Goal: Task Accomplishment & Management: Use online tool/utility

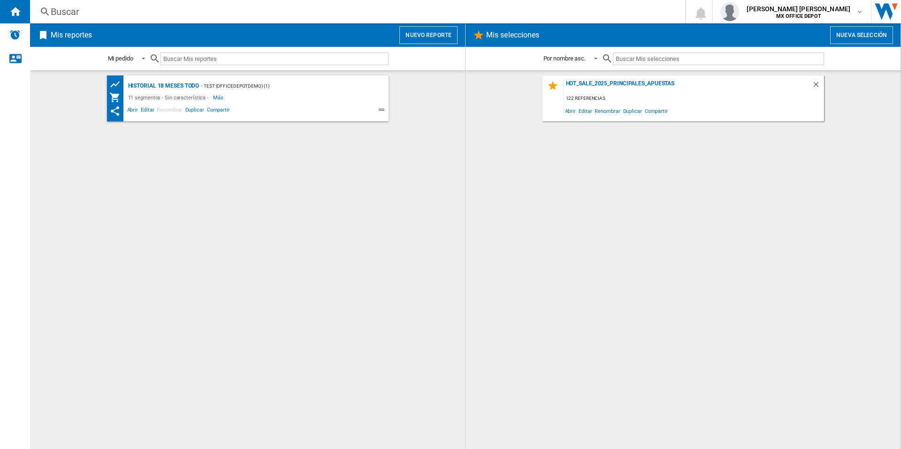
click at [411, 38] on button "Nuevo reporte" at bounding box center [428, 35] width 58 height 18
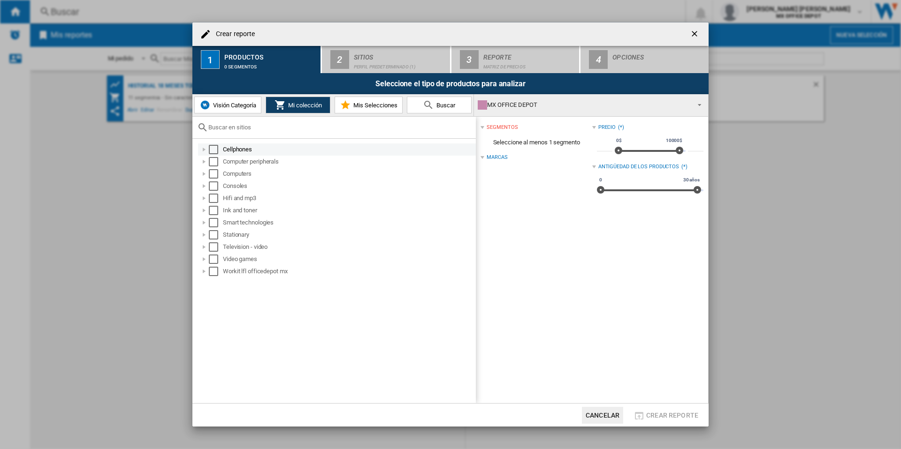
click at [212, 153] on div "Select" at bounding box center [213, 149] width 9 height 9
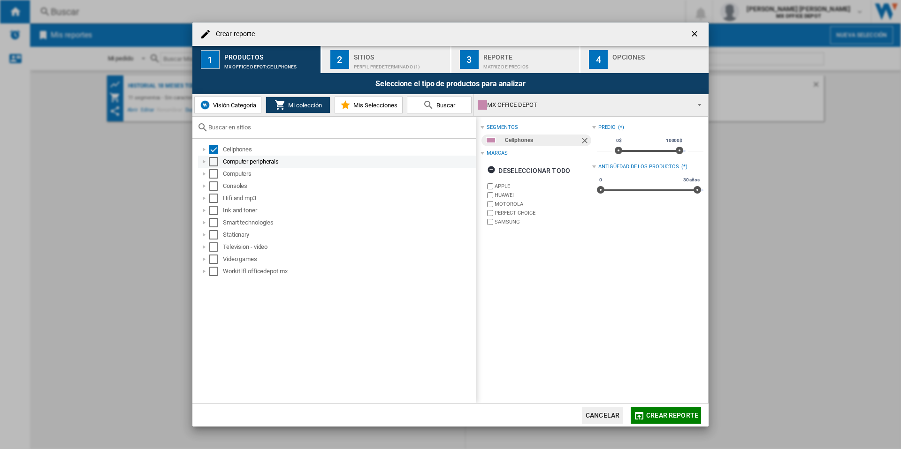
click at [215, 161] on div "Select" at bounding box center [213, 161] width 9 height 9
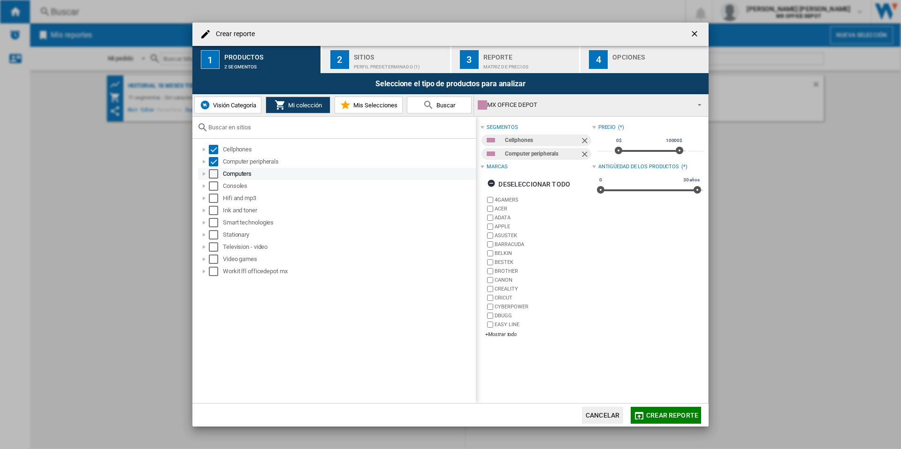
click at [211, 179] on div "Computers" at bounding box center [337, 174] width 278 height 12
click at [214, 188] on div "Select" at bounding box center [213, 186] width 9 height 9
drag, startPoint x: 212, startPoint y: 174, endPoint x: 217, endPoint y: 183, distance: 9.9
click at [213, 174] on div "Select" at bounding box center [213, 173] width 9 height 9
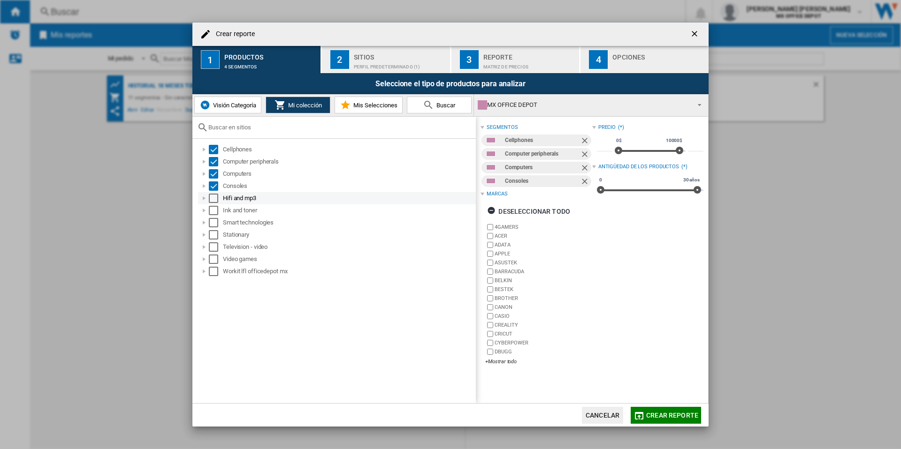
click at [214, 199] on div "Select" at bounding box center [213, 198] width 9 height 9
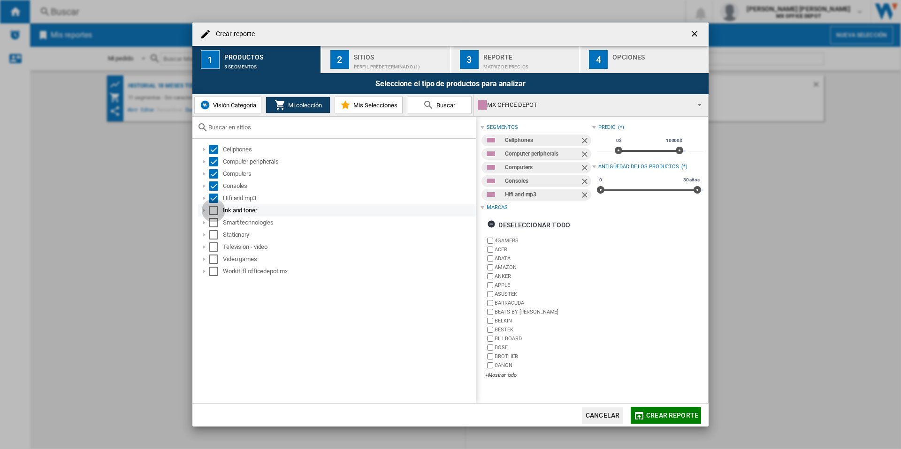
click at [212, 212] on div "Select" at bounding box center [213, 210] width 9 height 9
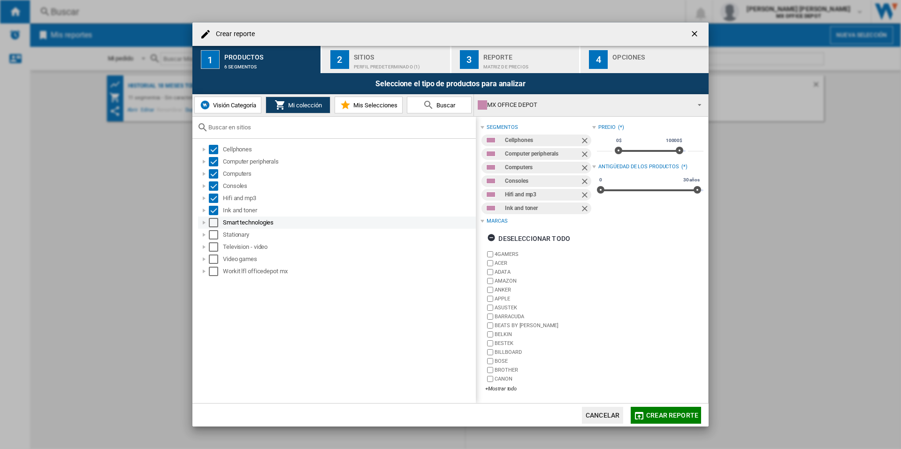
click at [213, 223] on div "Select" at bounding box center [213, 222] width 9 height 9
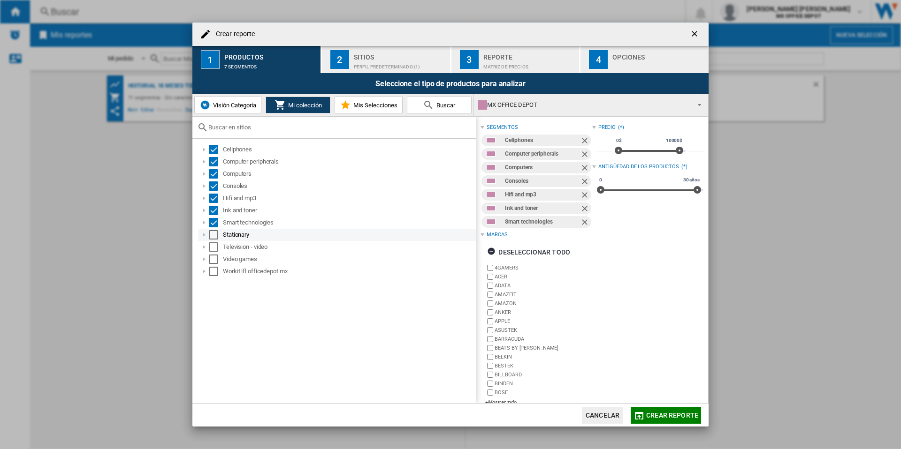
click at [208, 237] on div at bounding box center [203, 234] width 9 height 9
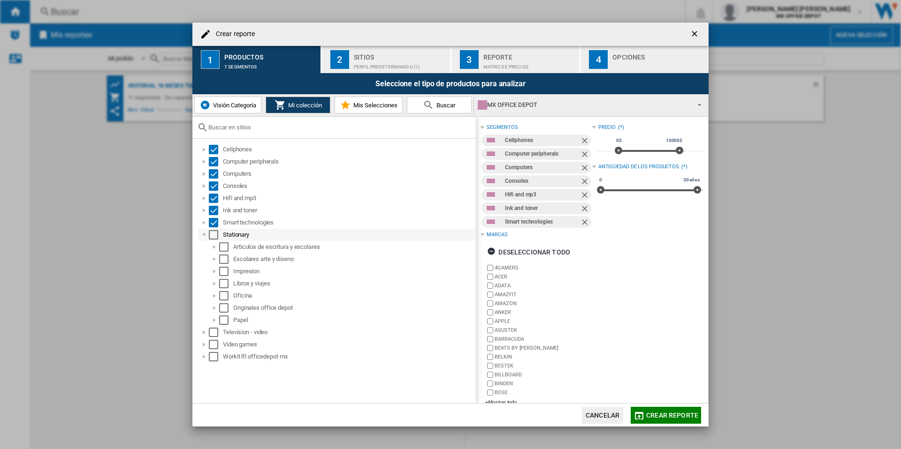
click at [213, 238] on div "Select" at bounding box center [213, 234] width 9 height 9
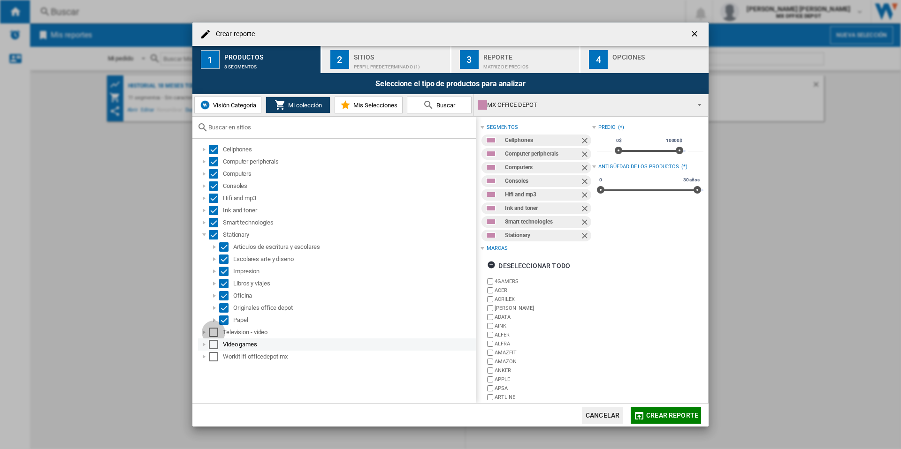
drag, startPoint x: 212, startPoint y: 332, endPoint x: 212, endPoint y: 341, distance: 8.9
click at [212, 333] on div "Select" at bounding box center [213, 332] width 9 height 9
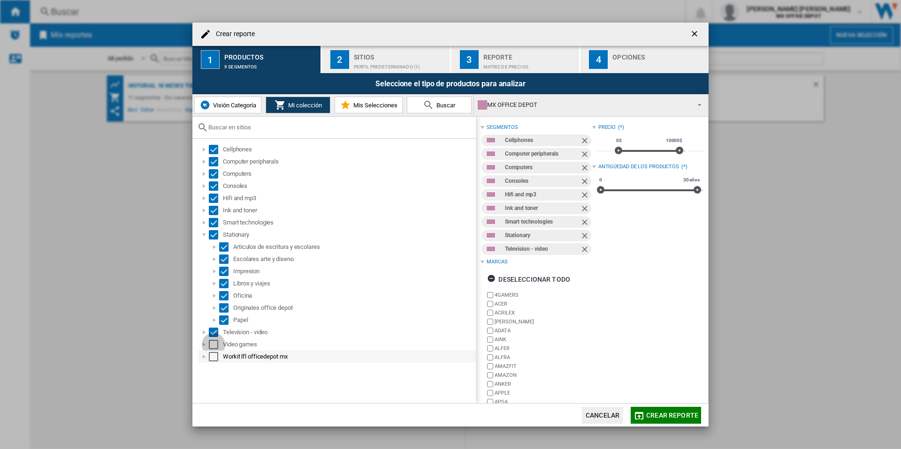
drag, startPoint x: 213, startPoint y: 346, endPoint x: 214, endPoint y: 352, distance: 5.7
click at [213, 347] on div "Select" at bounding box center [213, 344] width 9 height 9
click at [212, 354] on div "Select" at bounding box center [213, 356] width 9 height 9
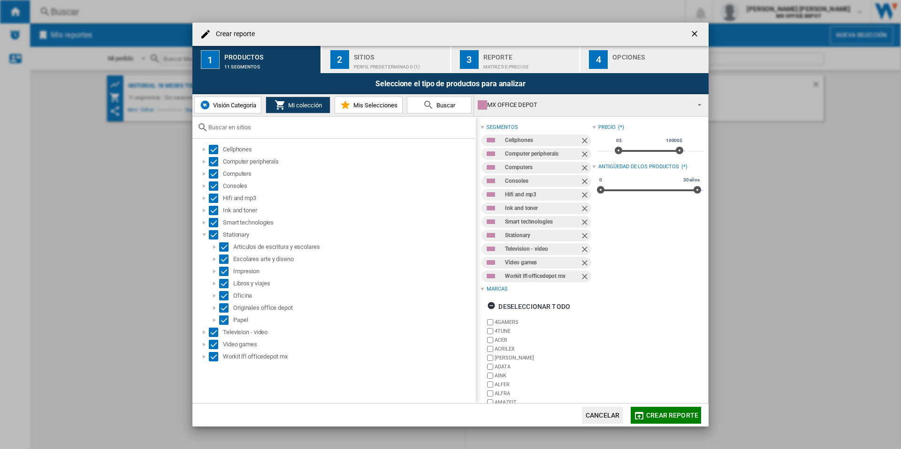
click at [363, 57] on div "Sitios" at bounding box center [400, 55] width 92 height 10
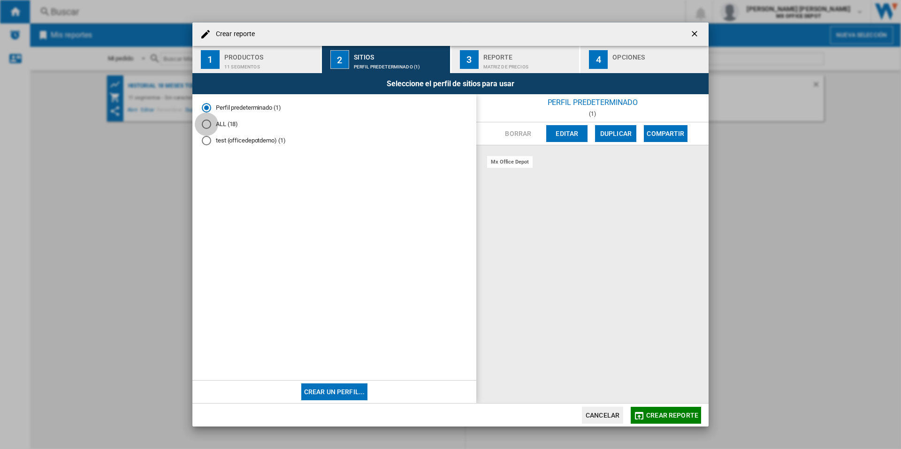
click at [205, 123] on div "ALL (18)" at bounding box center [206, 124] width 9 height 9
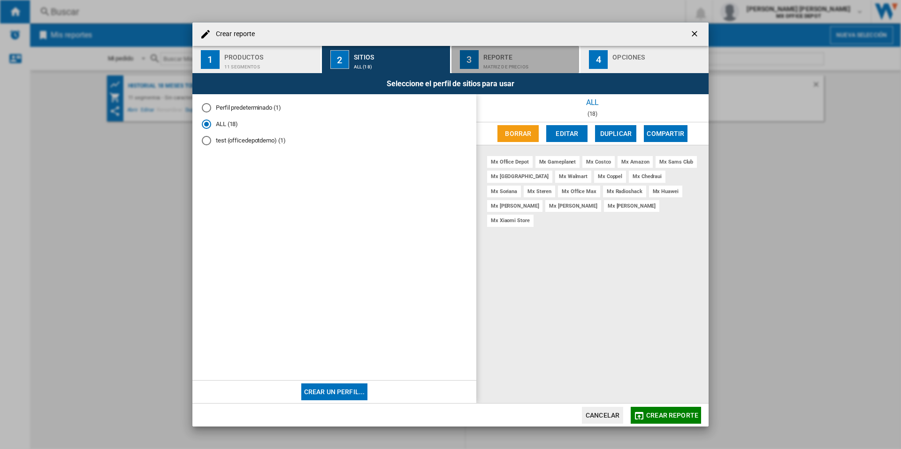
click at [523, 60] on div "Matriz de precios" at bounding box center [529, 65] width 92 height 10
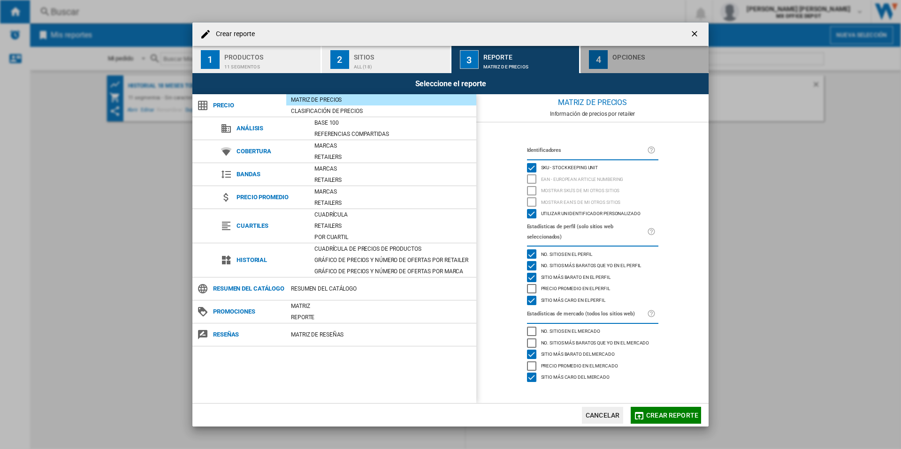
click at [613, 62] on div "button" at bounding box center [658, 65] width 92 height 10
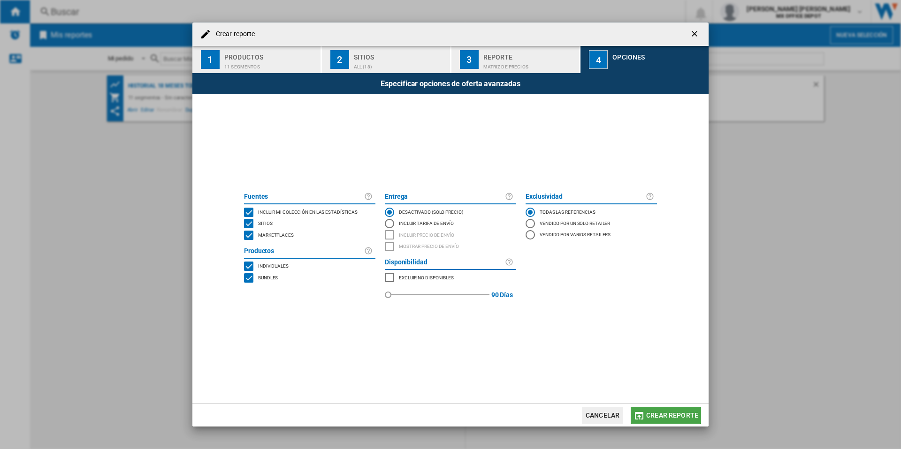
click at [656, 417] on span "Crear reporte" at bounding box center [672, 416] width 52 height 8
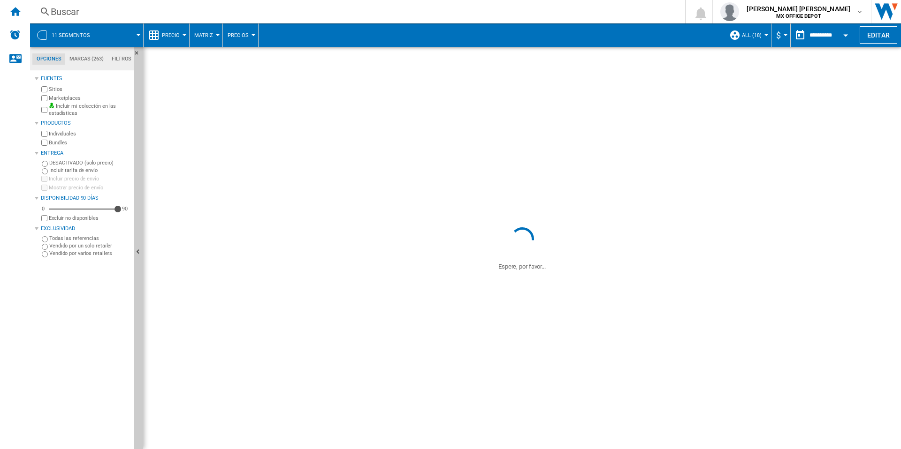
click at [781, 31] on button "$" at bounding box center [780, 34] width 9 height 23
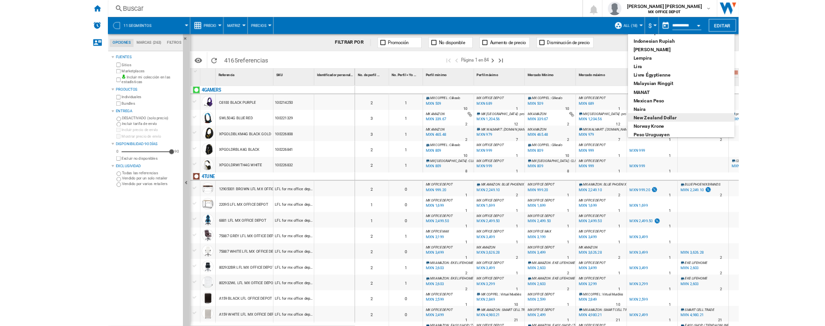
scroll to position [231, 0]
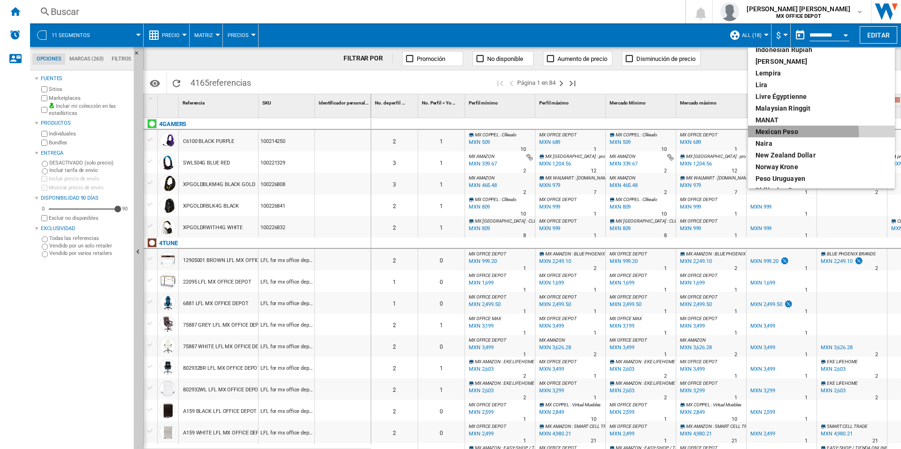
click at [795, 134] on div "Mexican peso" at bounding box center [821, 131] width 132 height 9
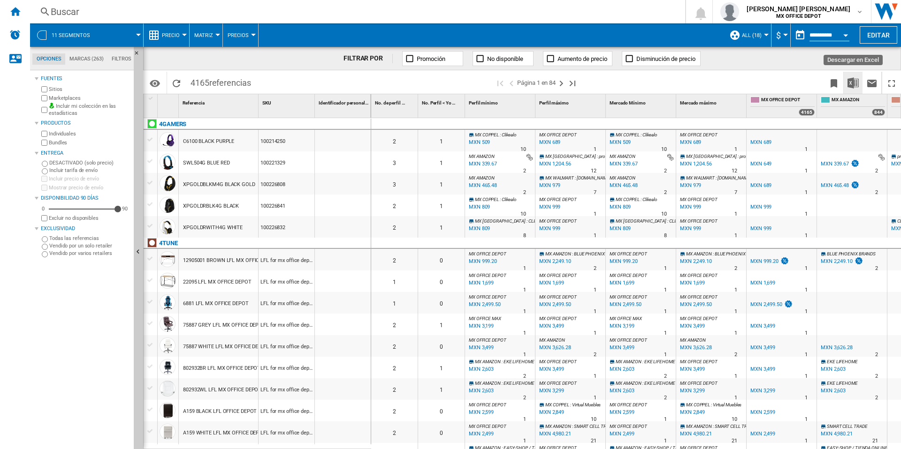
click at [856, 83] on img "Descargar en Excel" at bounding box center [852, 82] width 11 height 11
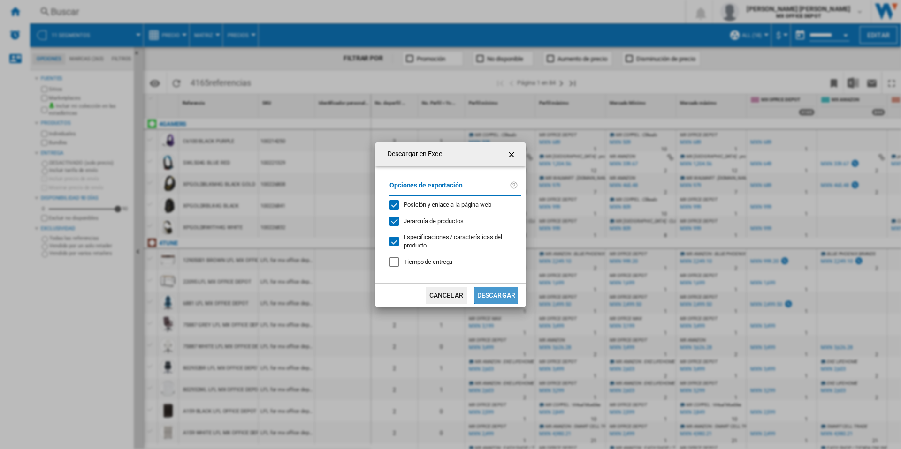
click at [490, 295] on button "Descargar" at bounding box center [496, 295] width 44 height 17
